Goal: Transaction & Acquisition: Subscribe to service/newsletter

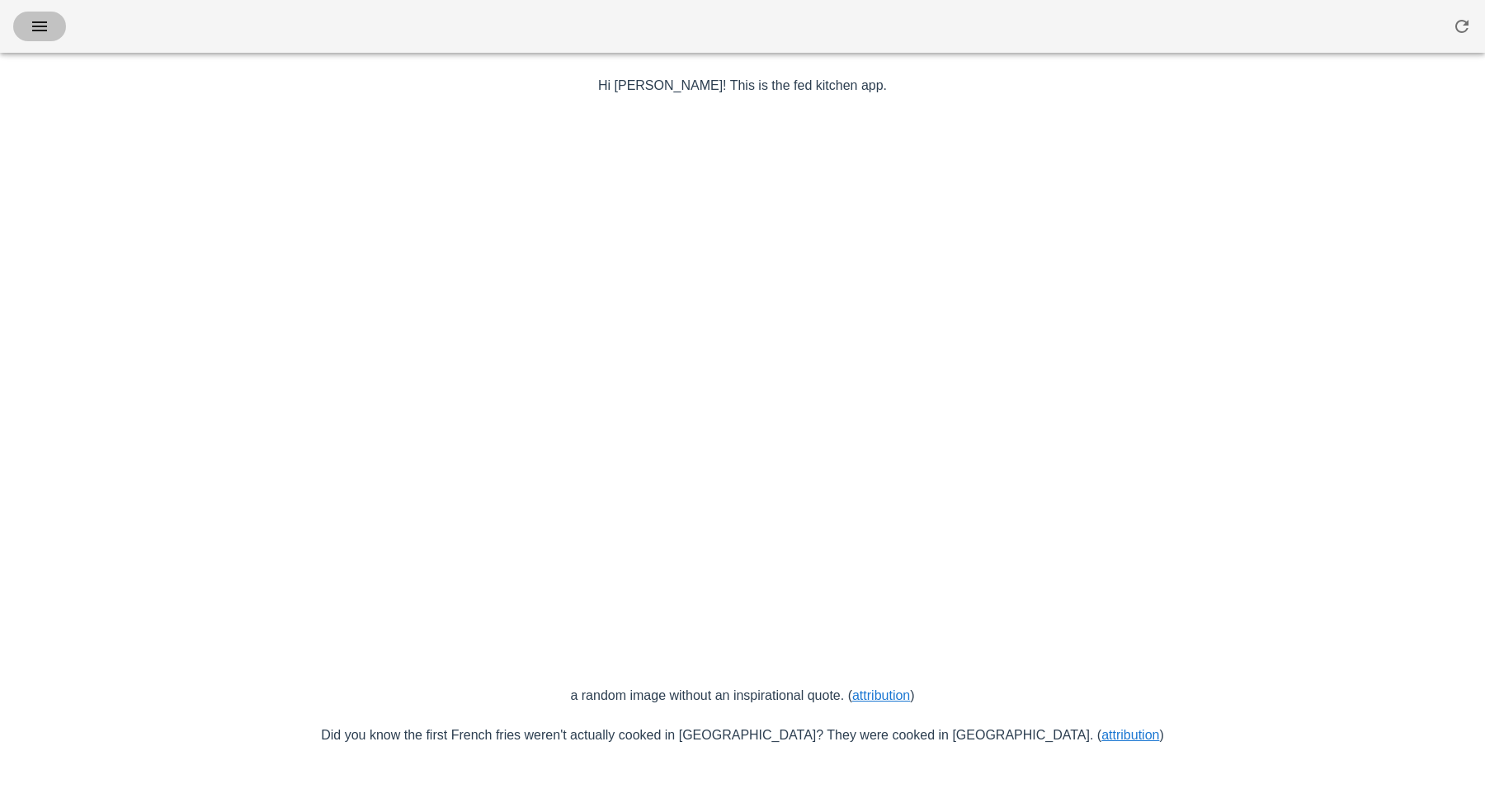
click at [35, 28] on icon "button" at bounding box center [40, 27] width 20 height 20
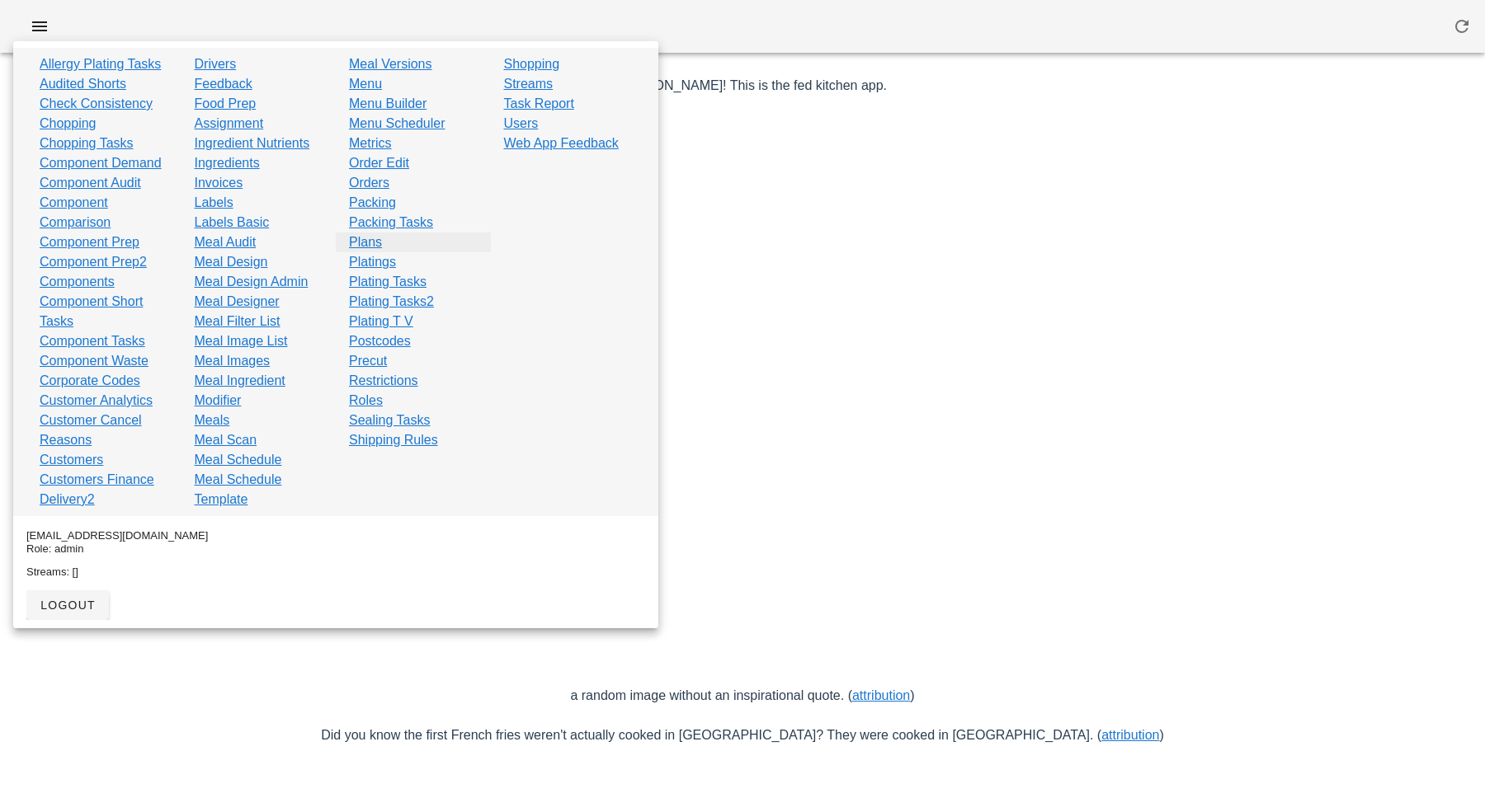
click at [374, 246] on link "Plans" at bounding box center [365, 243] width 33 height 20
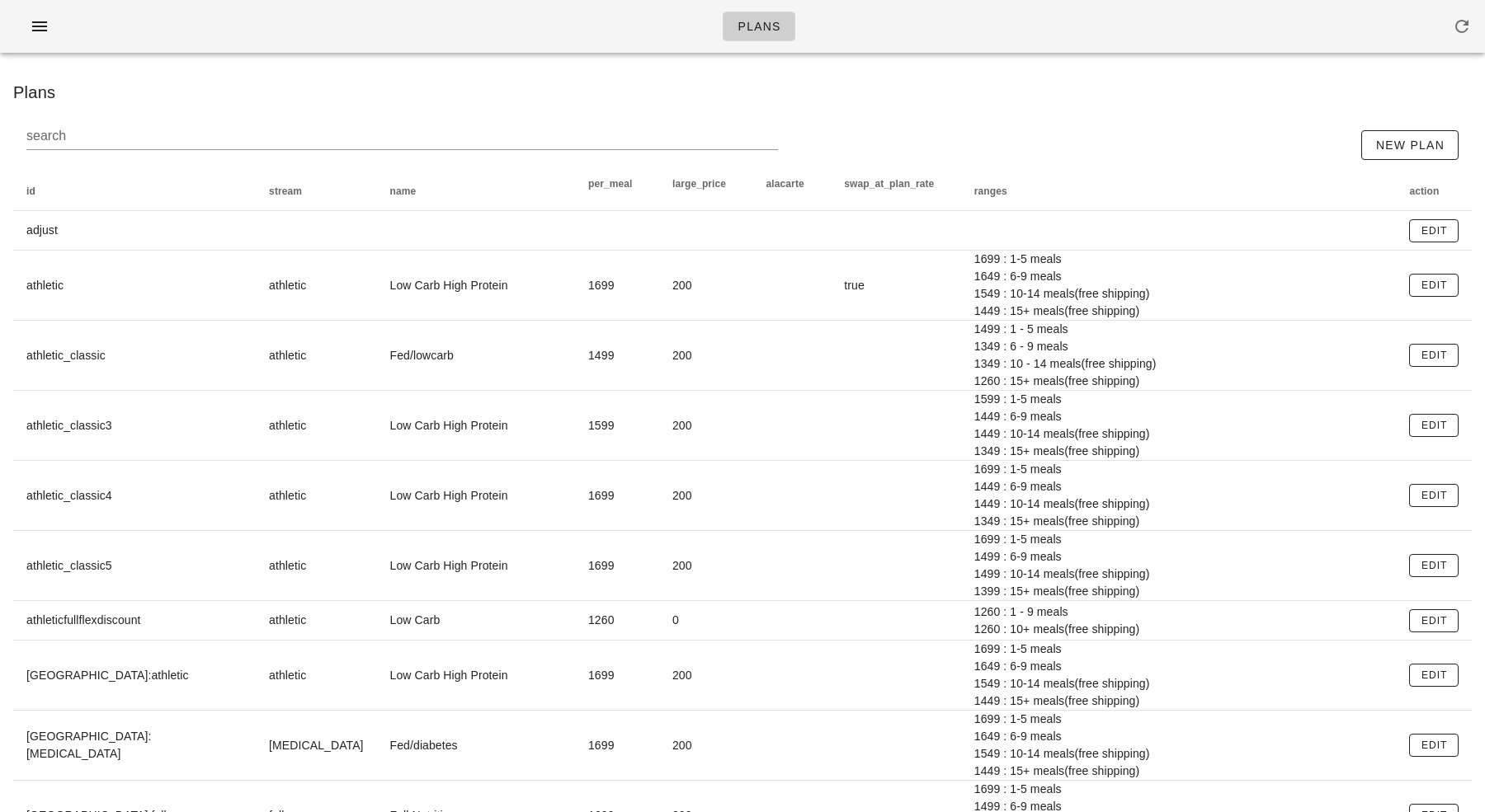
click at [915, 141] on div "search New Plan" at bounding box center [742, 145] width 1458 height 53
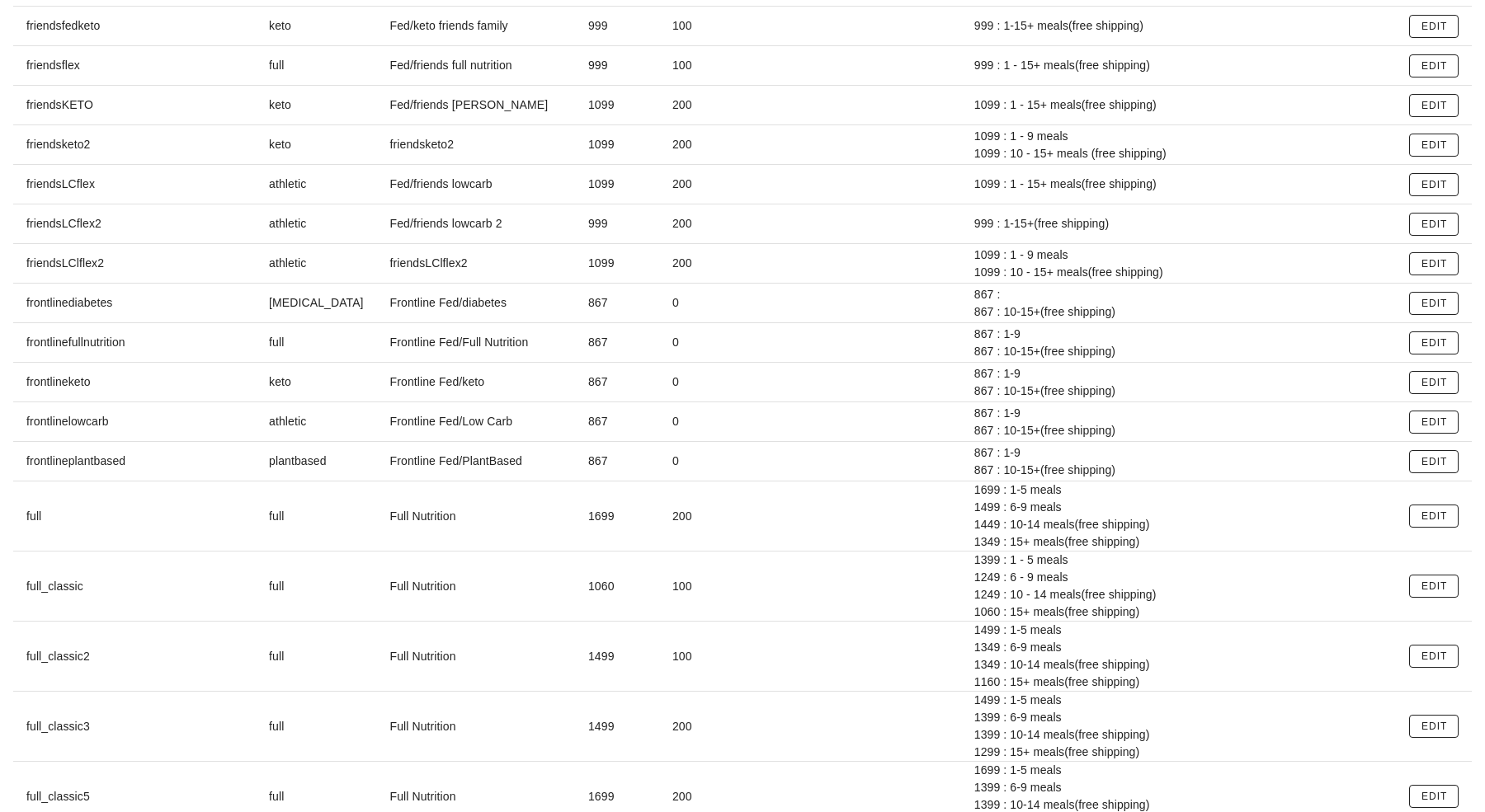
scroll to position [2248, 0]
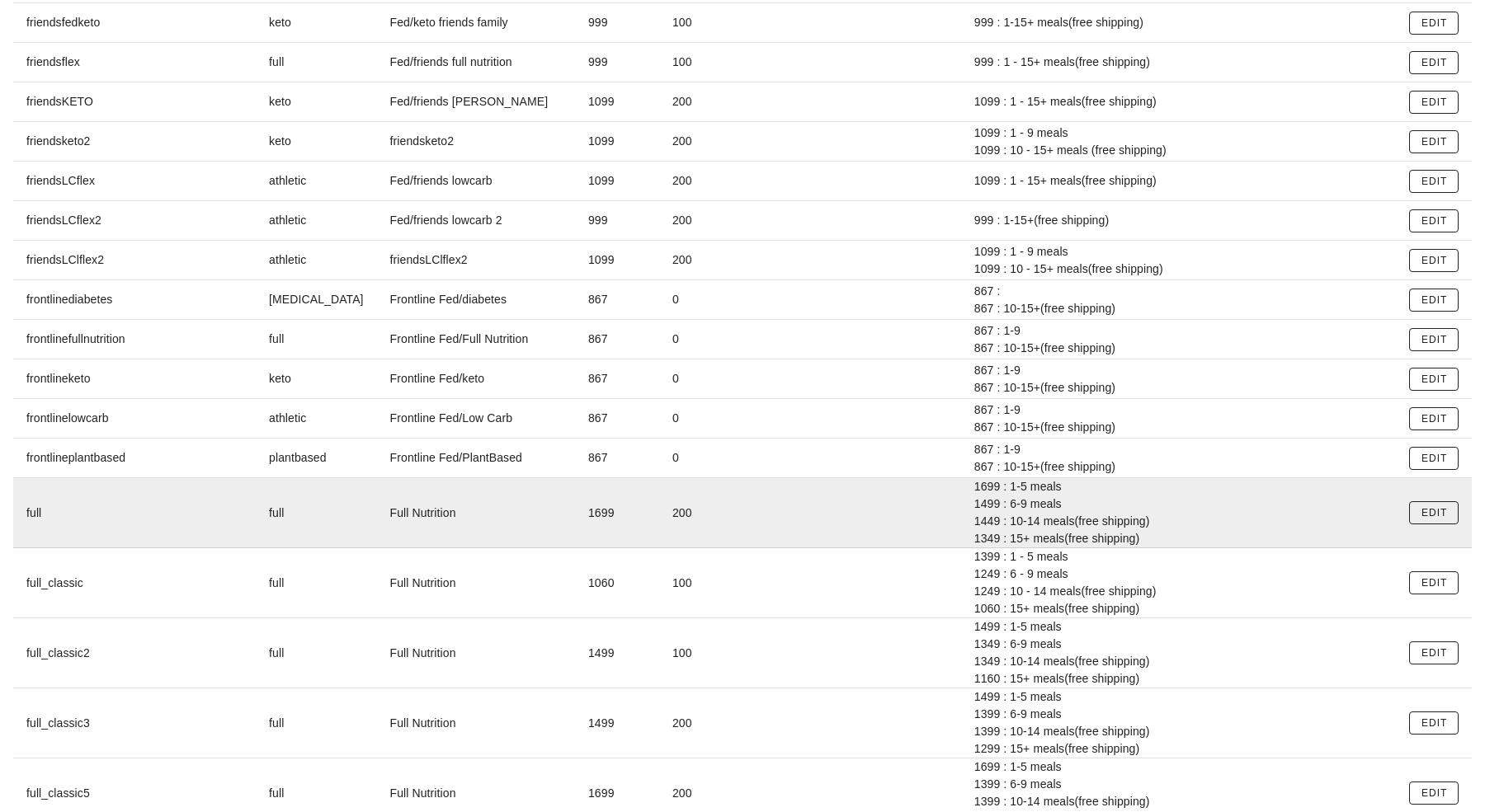
click at [974, 482] on div "1699 : 1-5 meals" at bounding box center [1178, 486] width 409 height 17
drag, startPoint x: 906, startPoint y: 482, endPoint x: 923, endPoint y: 525, distance: 46.2
click at [961, 525] on td "1699 : 1-5 meals 1499 : 6-9 meals 1449 : 10-14 meals(free shipping) 1349 : 15+ …" at bounding box center [1179, 513] width 436 height 70
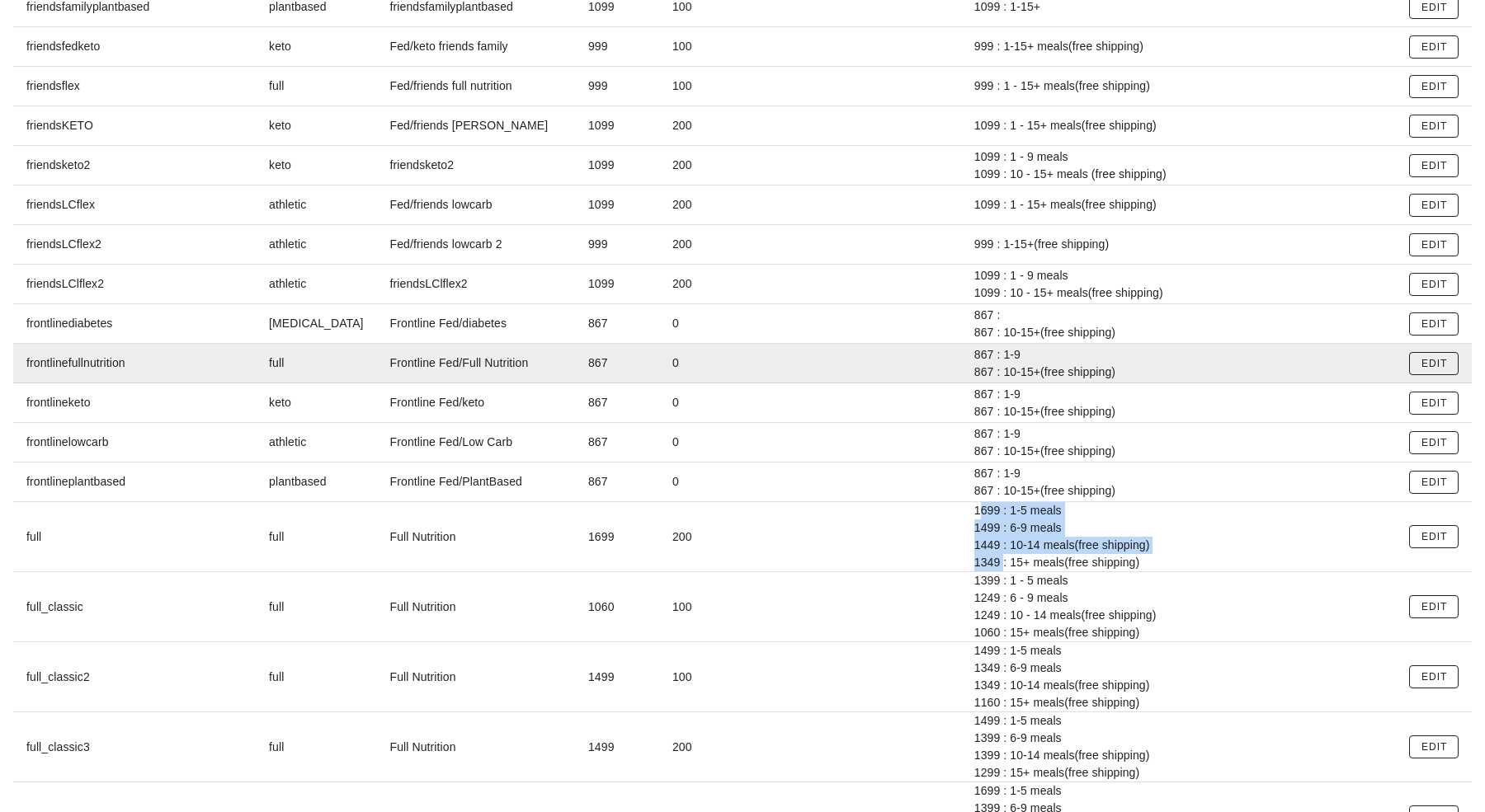
scroll to position [2231, 0]
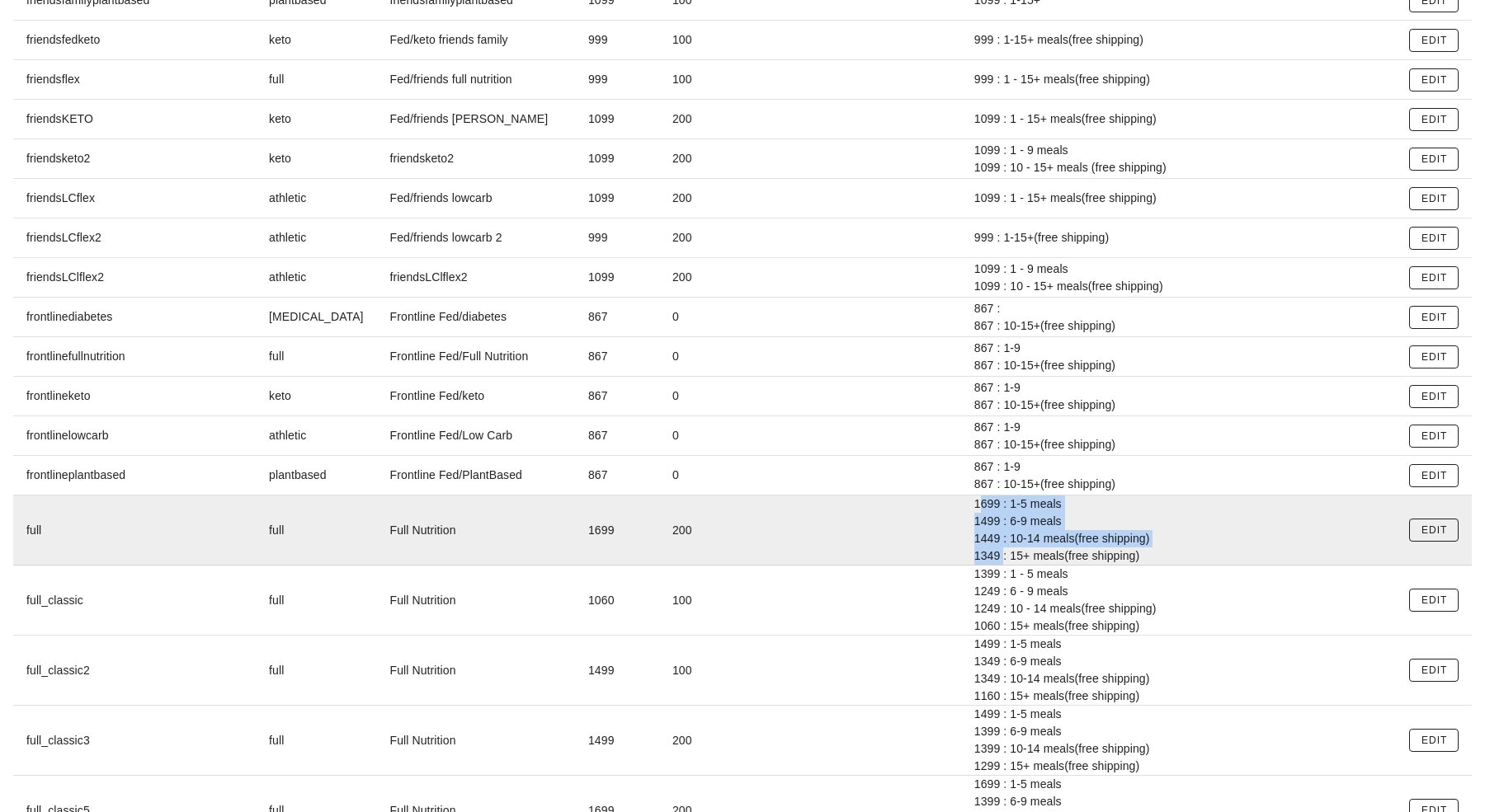
click at [974, 532] on div "1449 : 10-14 meals(free shipping)" at bounding box center [1178, 538] width 409 height 17
click at [974, 521] on div "1499 : 6-9 meals" at bounding box center [1178, 520] width 409 height 17
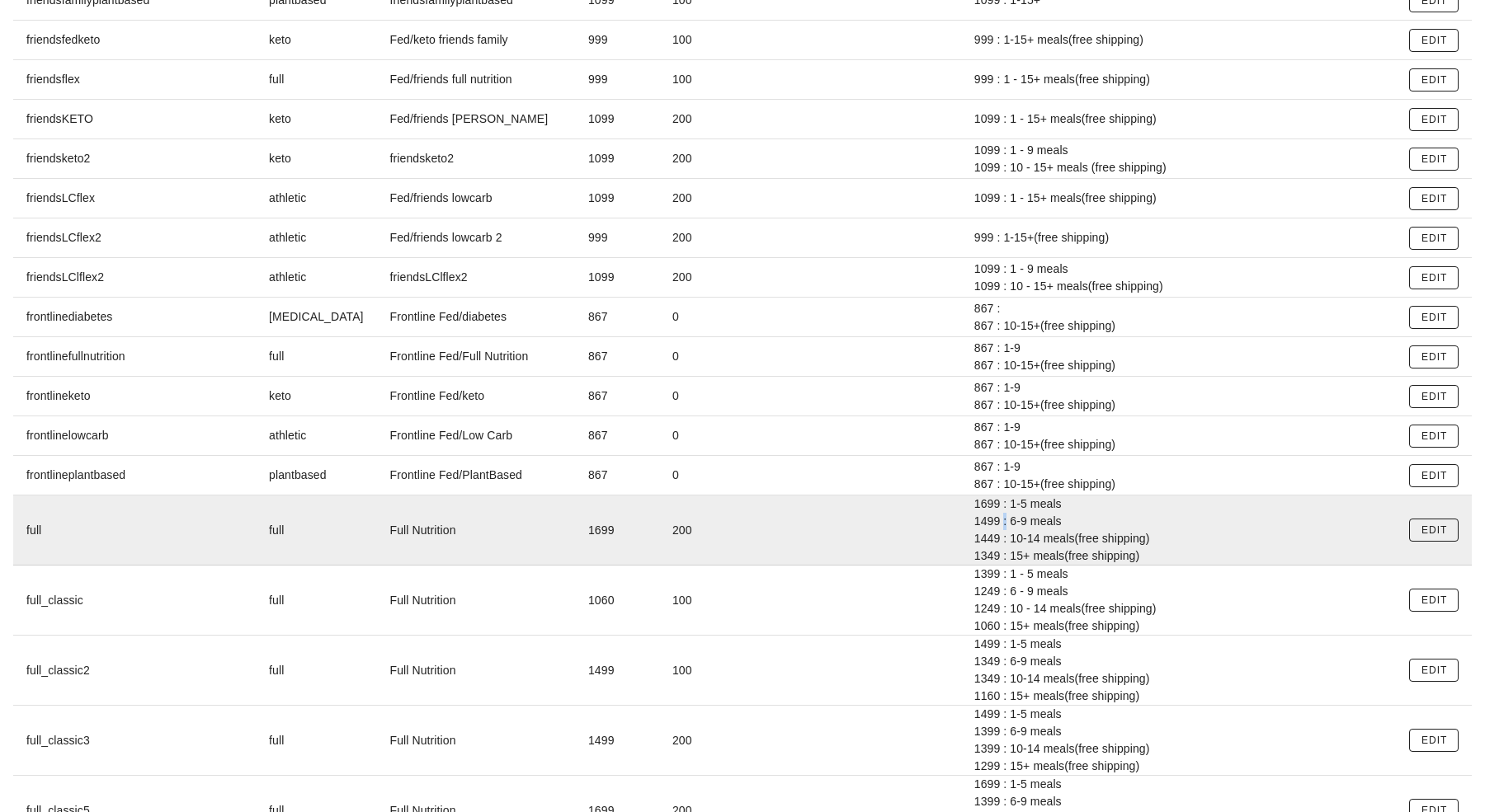
click at [974, 521] on div "1499 : 6-9 meals" at bounding box center [1178, 520] width 409 height 17
click at [974, 547] on div "1349 : 15+ meals(free shipping)" at bounding box center [1178, 555] width 409 height 17
click at [974, 533] on div "1449 : 10-14 meals(free shipping)" at bounding box center [1178, 538] width 409 height 17
